Goal: Check status: Check status

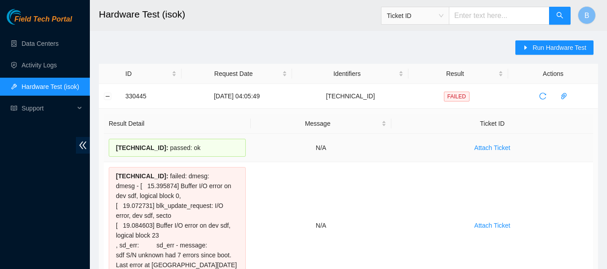
scroll to position [88, 0]
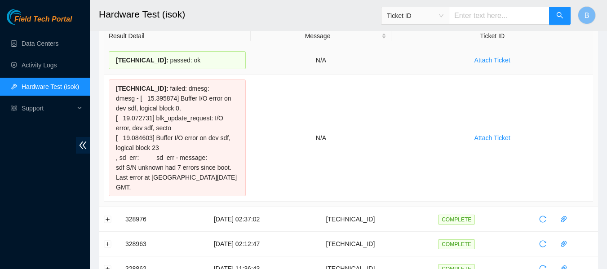
click at [260, 46] on td "N/A" at bounding box center [321, 60] width 141 height 28
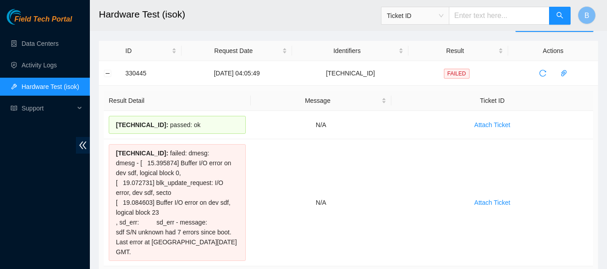
scroll to position [0, 0]
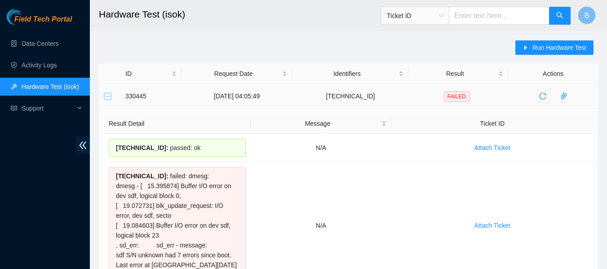
click at [108, 97] on button "Collapse row" at bounding box center [107, 96] width 7 height 7
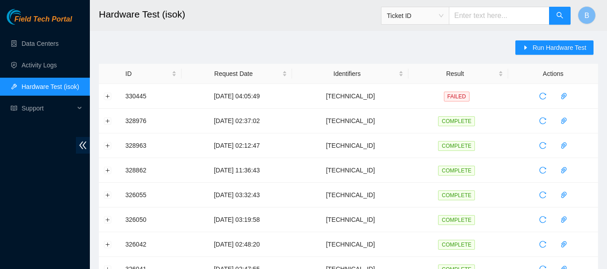
click at [235, 9] on h2 "Hardware Test (isok)" at bounding box center [305, 14] width 413 height 29
click at [240, 13] on h2 "Hardware Test (isok)" at bounding box center [305, 14] width 413 height 29
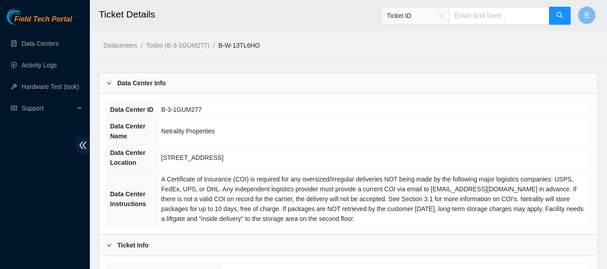
click at [346, 49] on ol "Datacenters / Todos (B-3-1GUM277) / B-W-13TL6HO /" at bounding box center [290, 45] width 374 height 10
